Goal: Navigation & Orientation: Find specific page/section

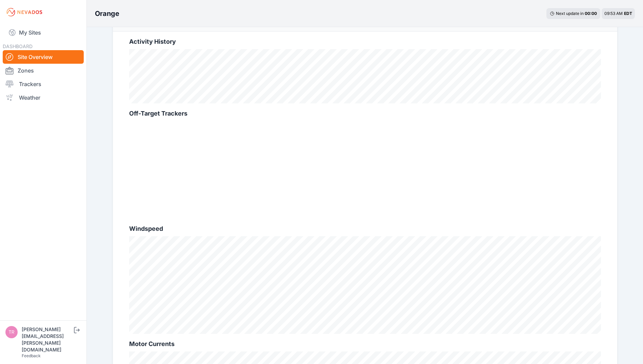
scroll to position [47, 0]
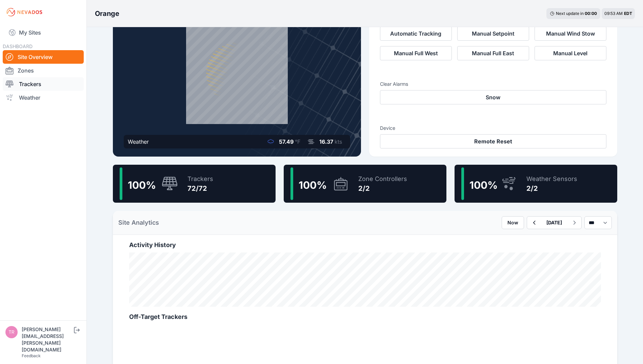
click at [33, 84] on link "Trackers" at bounding box center [43, 84] width 81 height 14
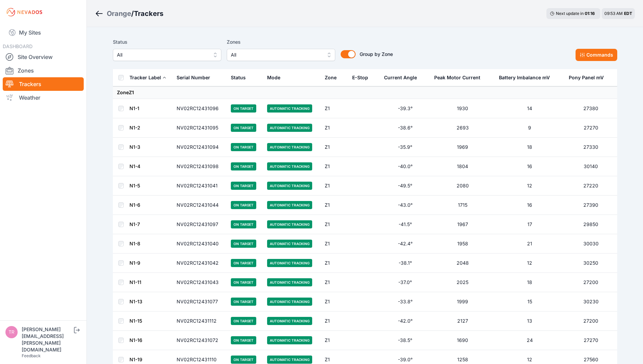
click at [134, 105] on link "N1-1" at bounding box center [134, 108] width 10 height 6
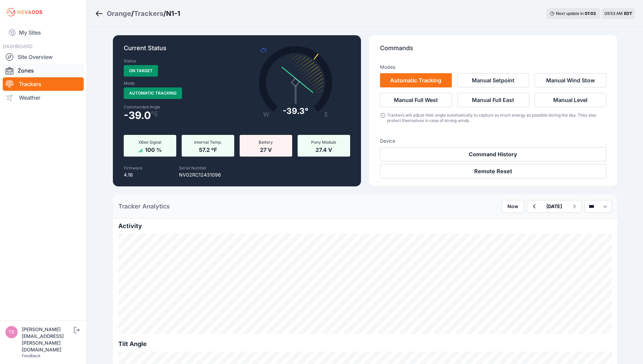
click at [36, 72] on link "Zones" at bounding box center [43, 71] width 81 height 14
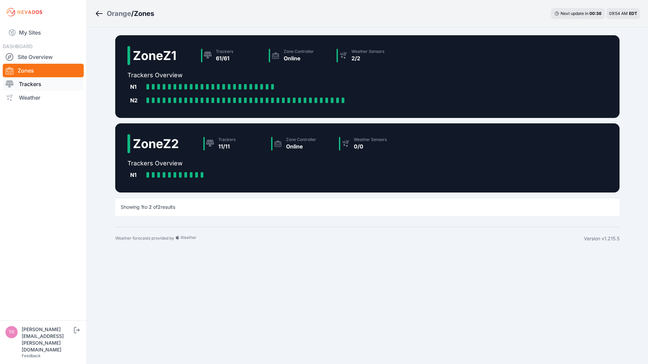
click at [57, 84] on link "Trackers" at bounding box center [43, 84] width 81 height 14
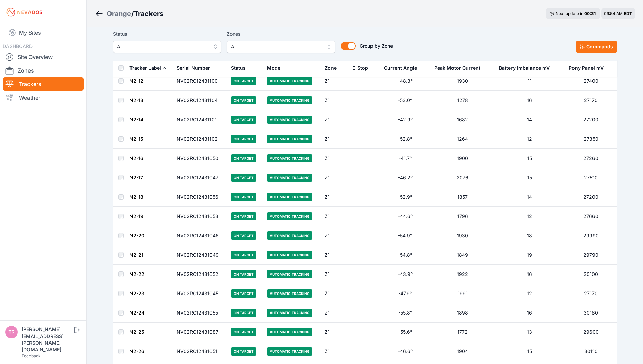
scroll to position [664, 0]
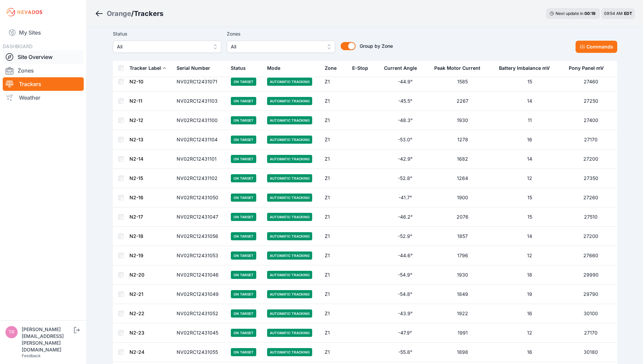
click at [35, 58] on link "Site Overview" at bounding box center [43, 57] width 81 height 14
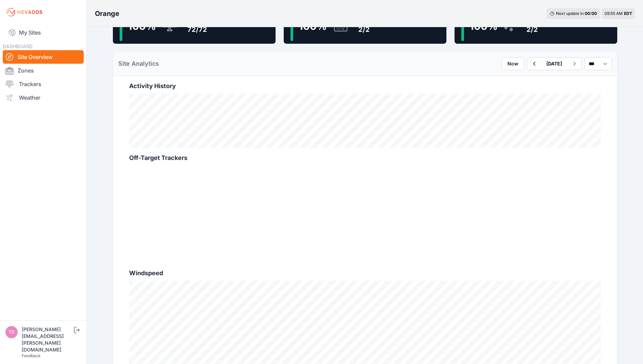
scroll to position [182, 0]
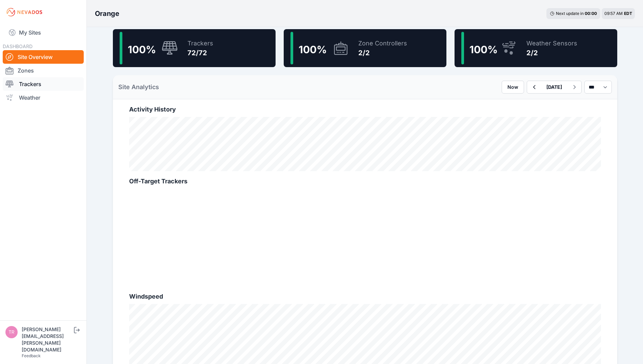
click at [34, 85] on link "Trackers" at bounding box center [43, 84] width 81 height 14
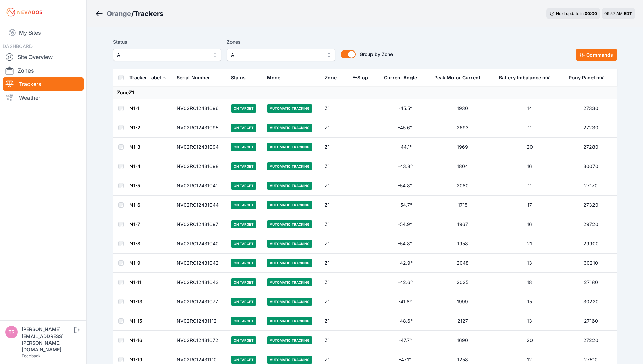
click at [132, 109] on link "N1-1" at bounding box center [134, 108] width 10 height 6
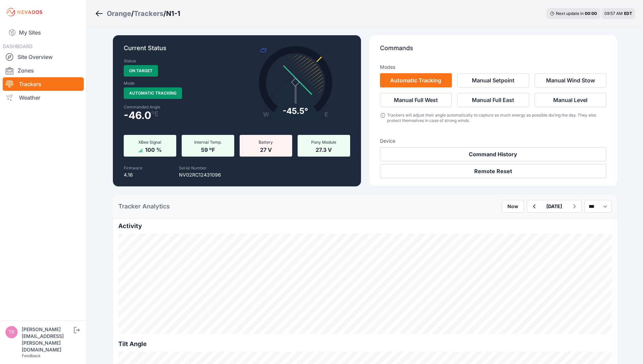
click at [100, 14] on icon "Breadcrumb" at bounding box center [99, 13] width 7 height 1
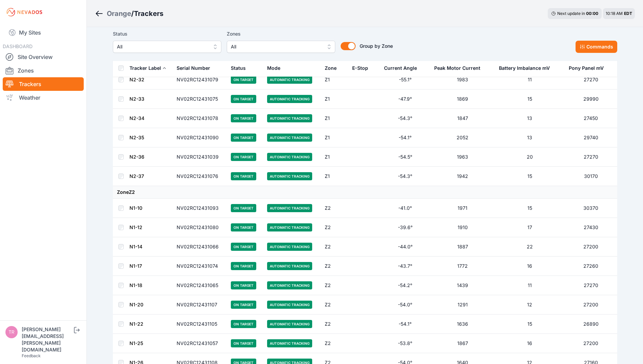
scroll to position [1153, 0]
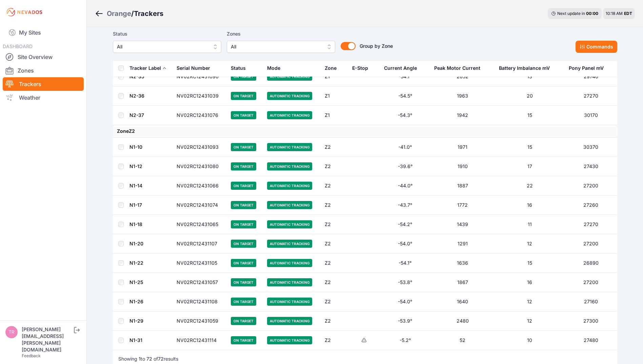
click at [140, 342] on link "N1-31" at bounding box center [135, 340] width 13 height 6
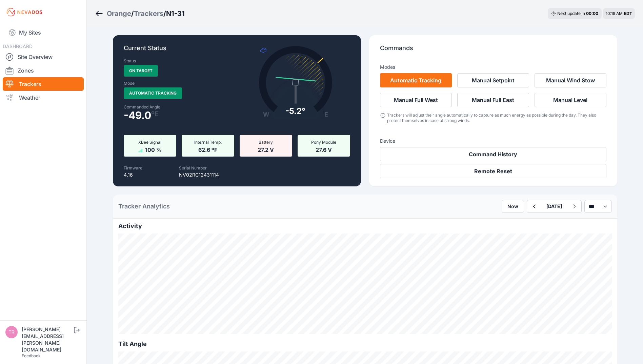
click at [57, 166] on nav "My Sites DASHBOARD Site Overview Zones Trackers Weather" at bounding box center [43, 169] width 86 height 291
